Goal: Information Seeking & Learning: Learn about a topic

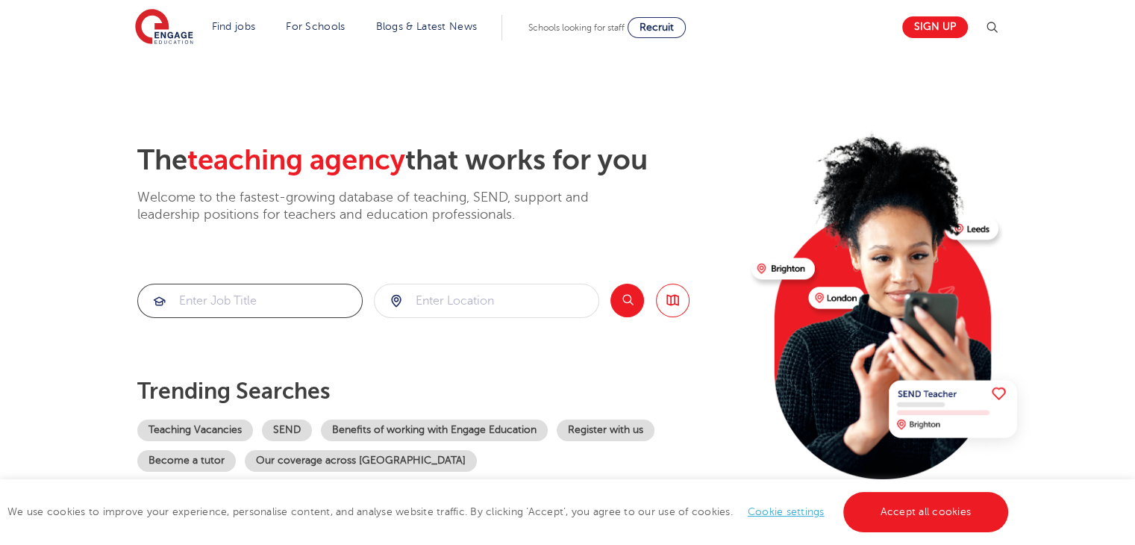
click at [331, 295] on input "search" at bounding box center [250, 300] width 224 height 33
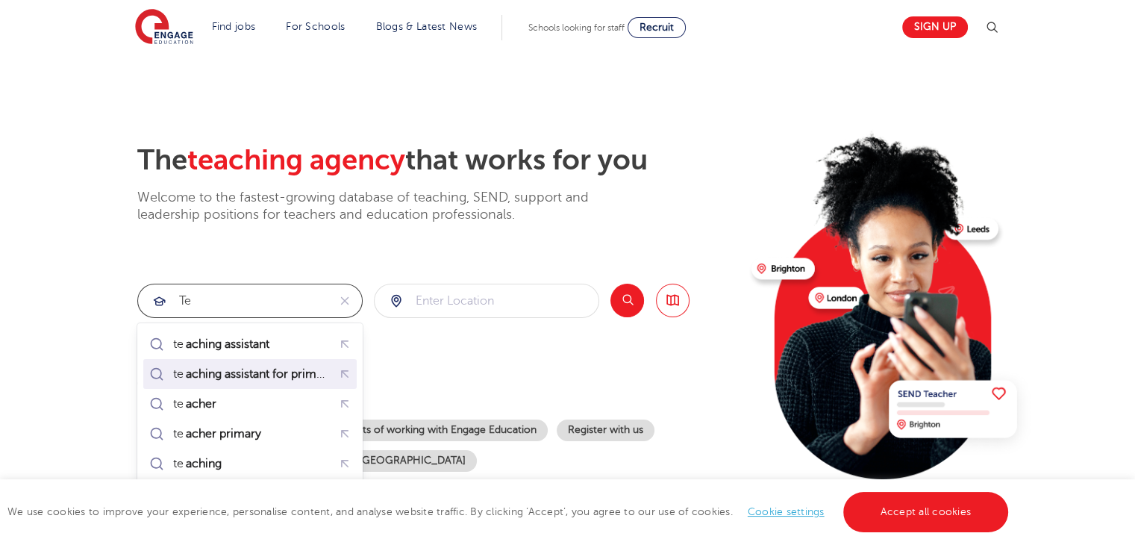
click at [292, 368] on mark "aching assistant for primary" at bounding box center [259, 374] width 151 height 18
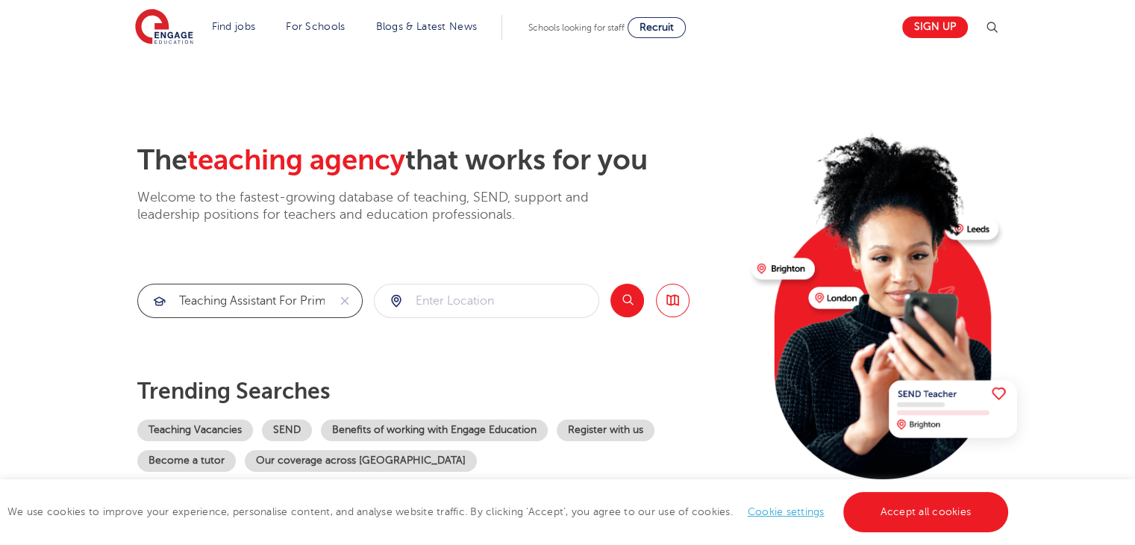
type input "teaching assistant for primary"
click at [528, 298] on input "search" at bounding box center [487, 300] width 224 height 33
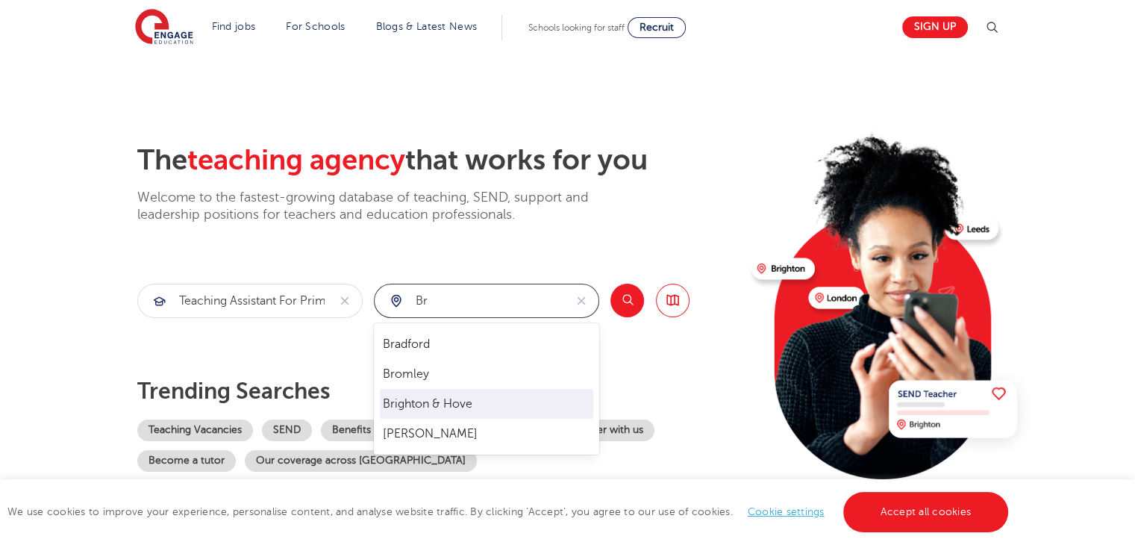
click at [479, 408] on li "Brighton & Hove" at bounding box center [486, 404] width 213 height 30
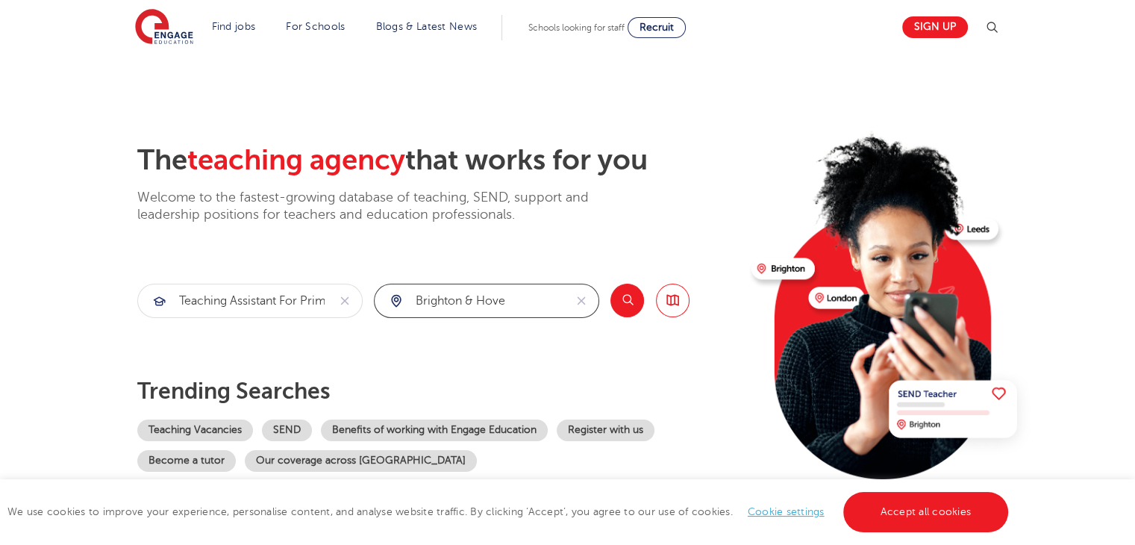
type input "Brighton & Hove"
click at [630, 295] on button "Search" at bounding box center [627, 301] width 34 height 34
click at [583, 299] on icon "reset" at bounding box center [581, 300] width 15 height 13
click at [626, 295] on button "Search" at bounding box center [627, 301] width 34 height 34
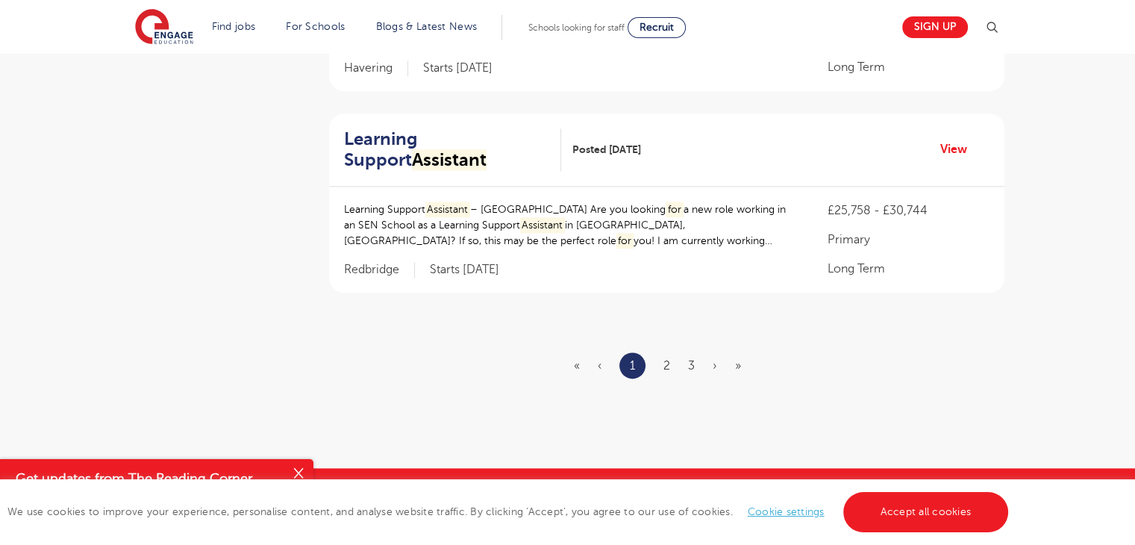
scroll to position [1891, 0]
